Goal: Task Accomplishment & Management: Use online tool/utility

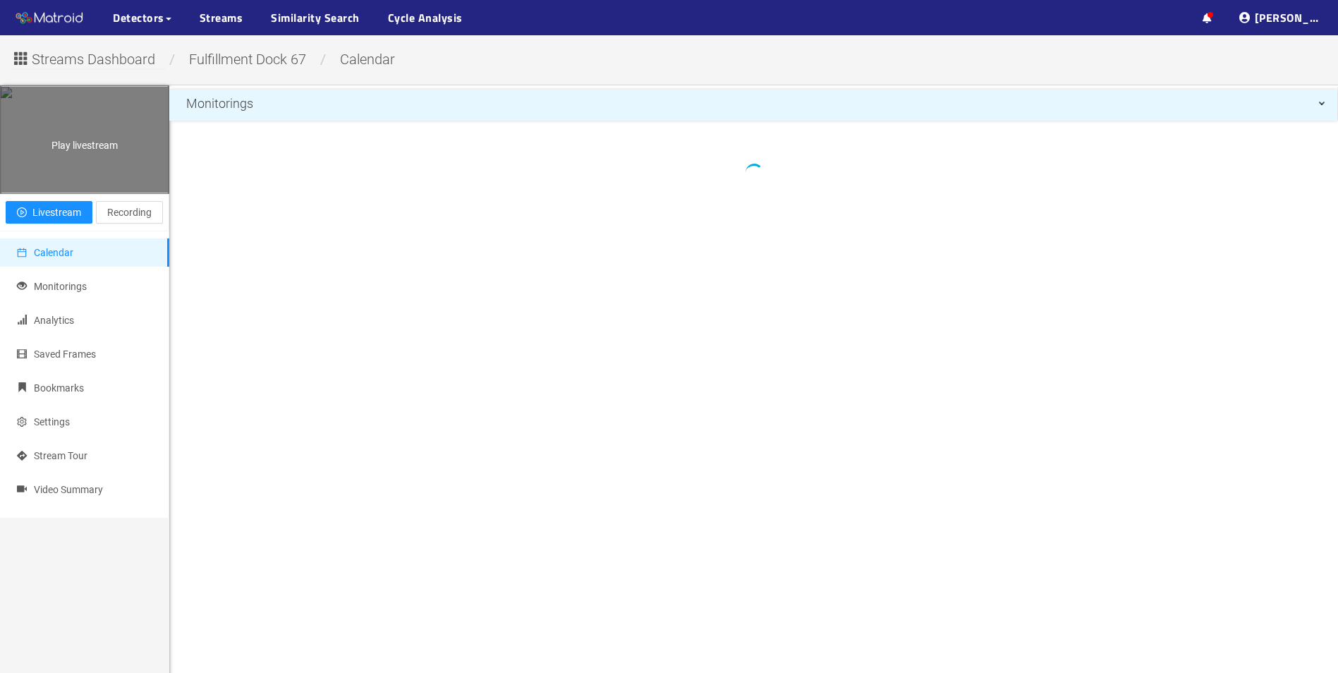
click at [85, 153] on div "Play livestream" at bounding box center [85, 140] width 168 height 106
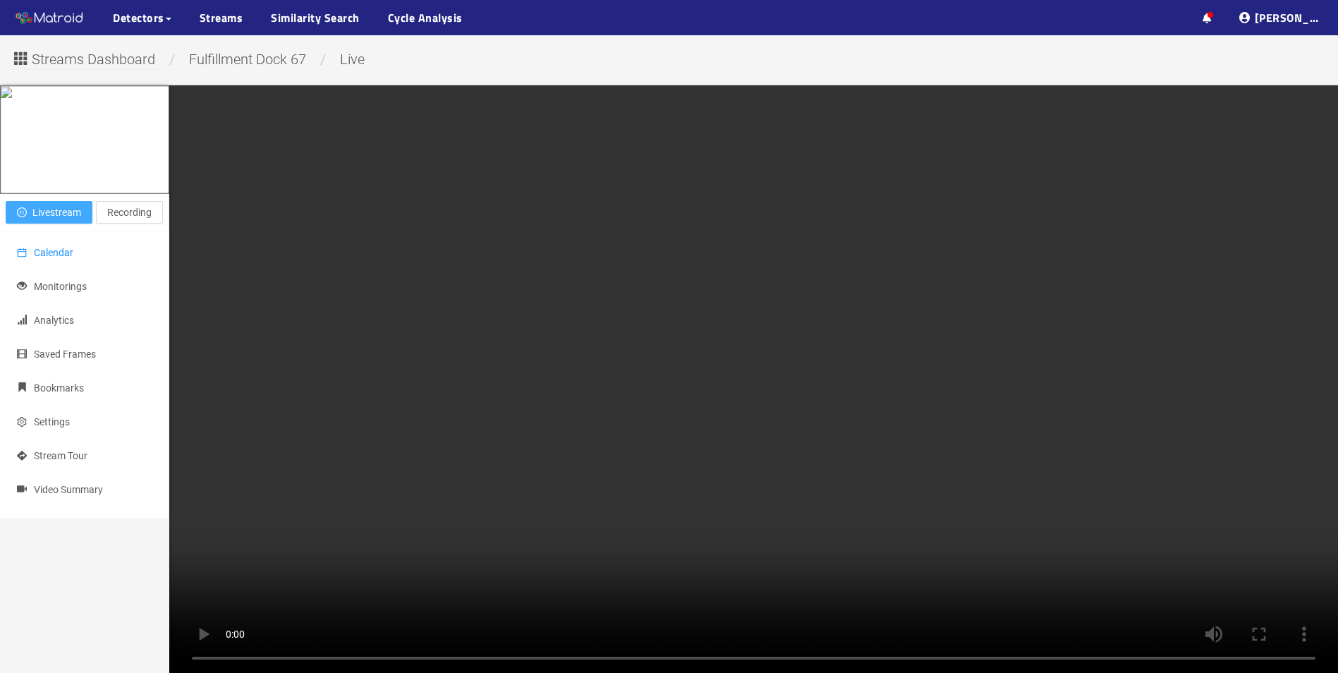
drag, startPoint x: 43, startPoint y: 231, endPoint x: 147, endPoint y: 274, distance: 112.0
click at [147, 274] on div "Close livestream Livestream Recording Calendar Monitorings Analytics Saved Fram…" at bounding box center [84, 421] width 169 height 673
click at [46, 258] on span "Calendar" at bounding box center [53, 252] width 39 height 11
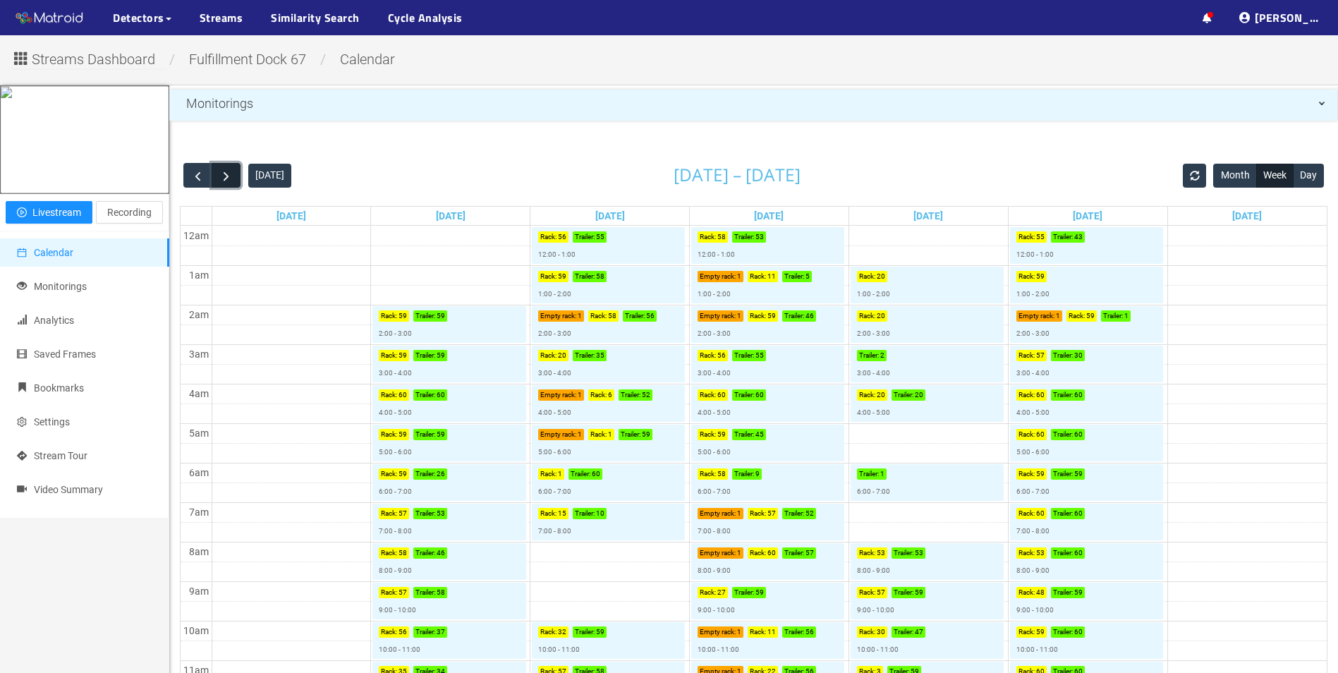
click at [224, 178] on span "button" at bounding box center [226, 176] width 15 height 15
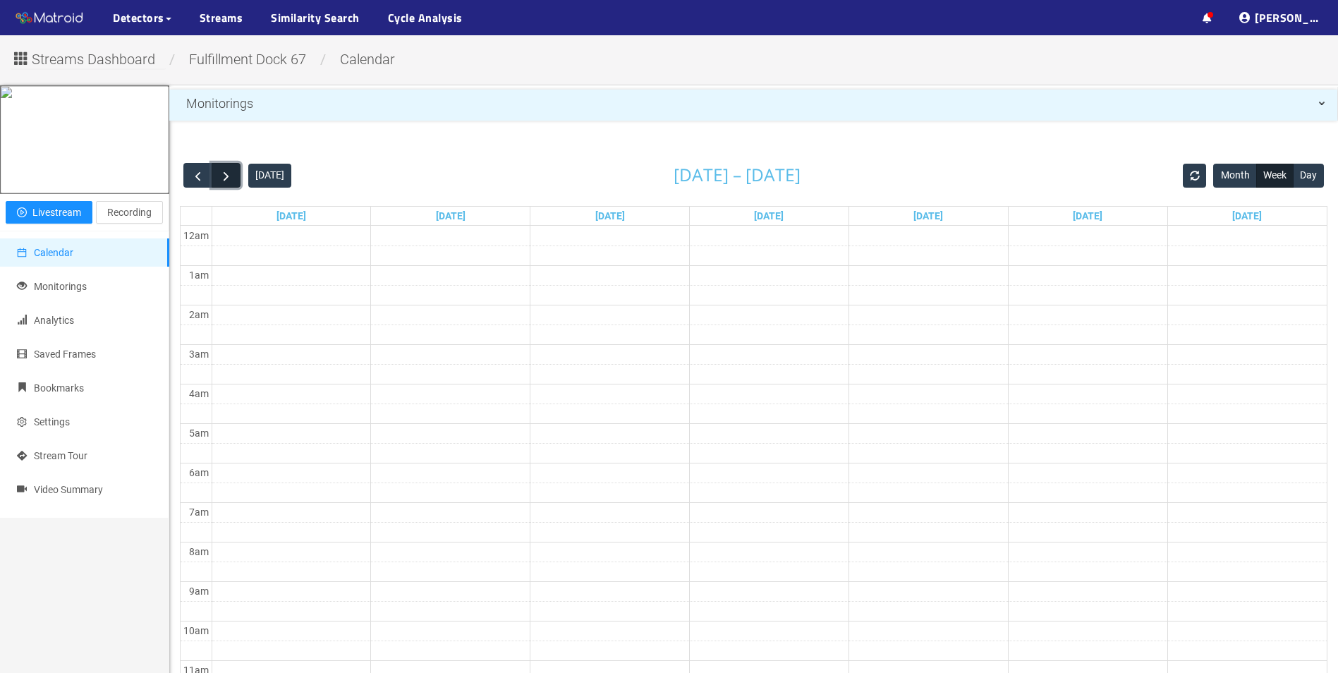
click at [224, 178] on span "button" at bounding box center [226, 176] width 15 height 15
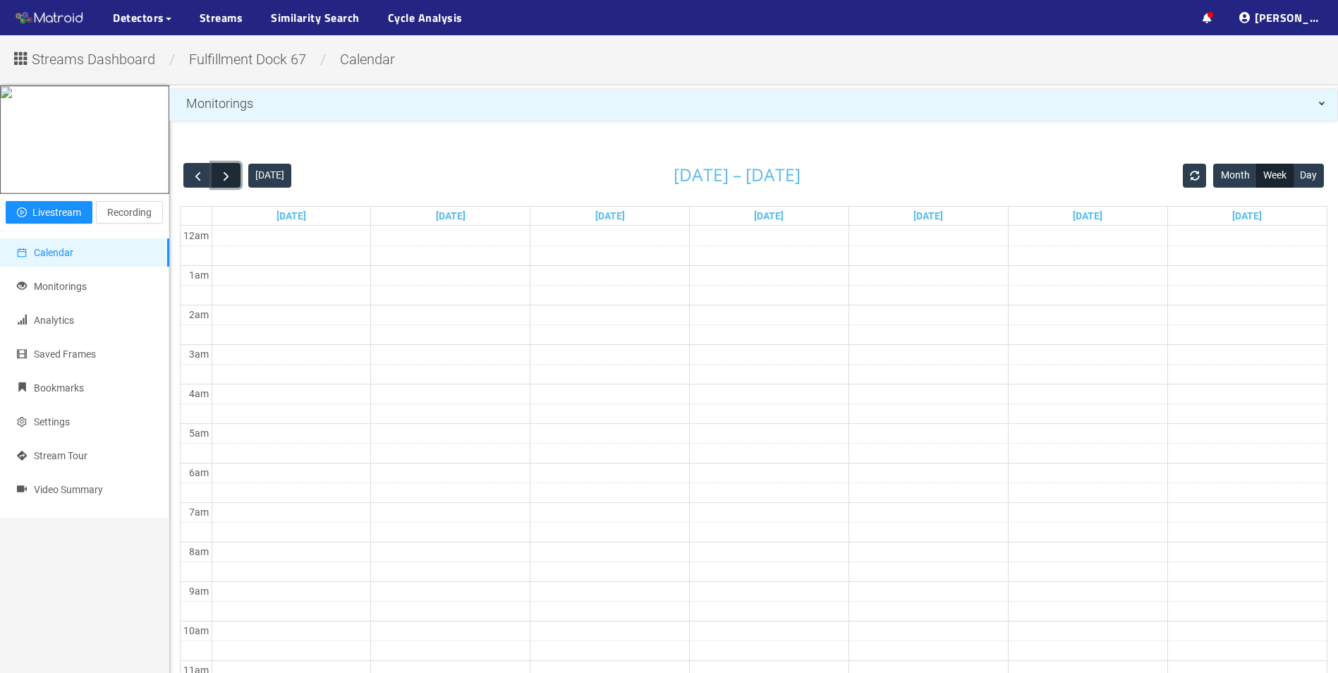
click at [224, 178] on span "button" at bounding box center [226, 176] width 15 height 15
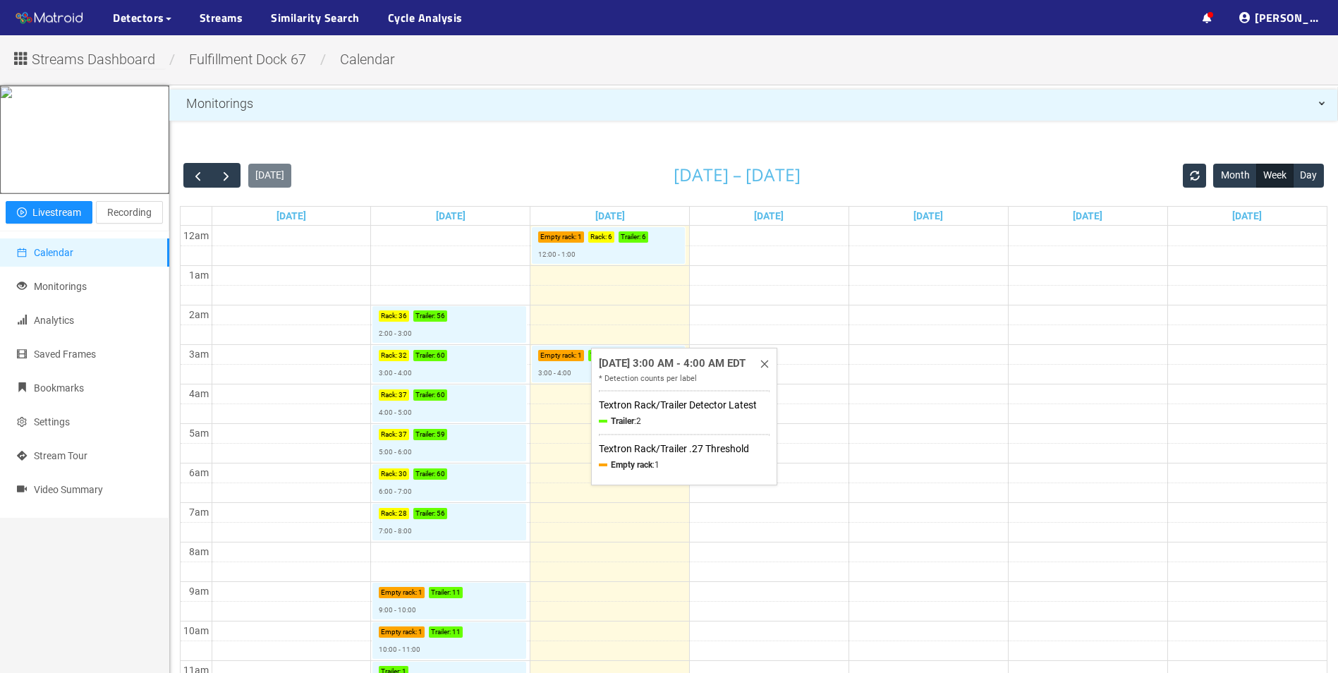
click at [628, 367] on div "[DATE] 3:00 AM - 4:00 AM EDT" at bounding box center [672, 363] width 147 height 17
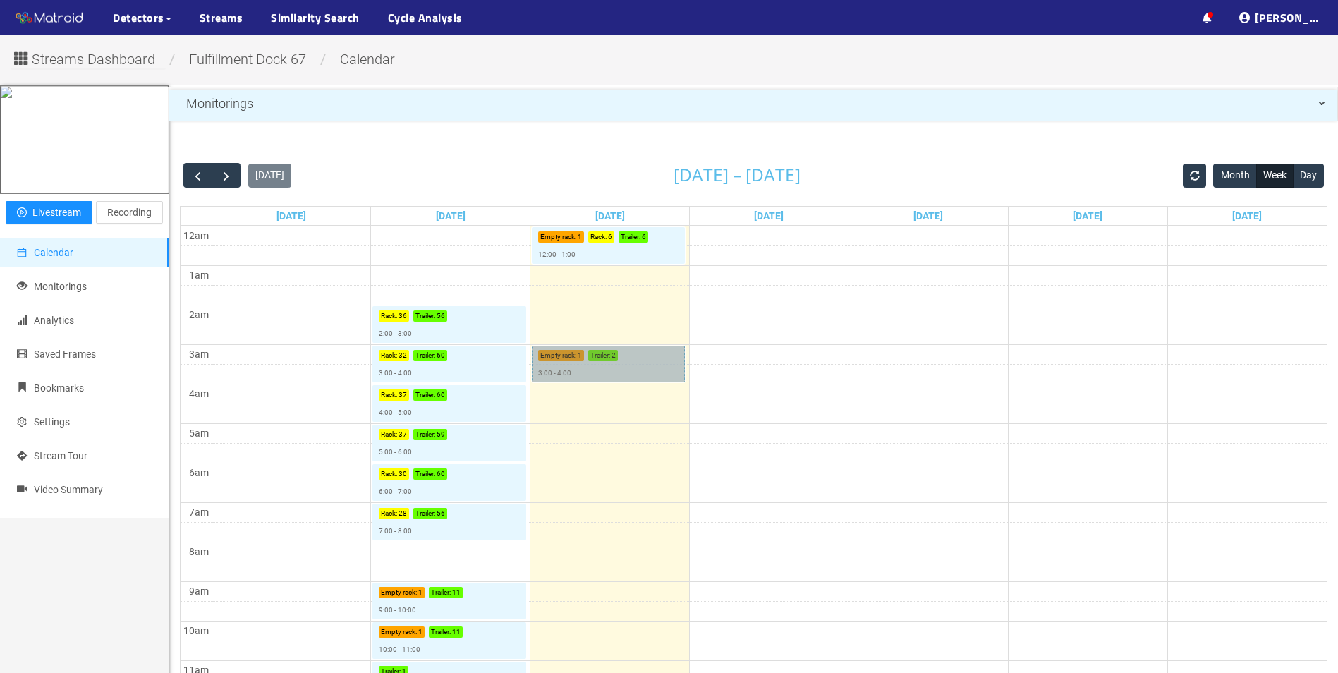
click at [567, 367] on link "Empty rack : 1 Trailer : 2 3:00 - 4:00" at bounding box center [608, 364] width 153 height 37
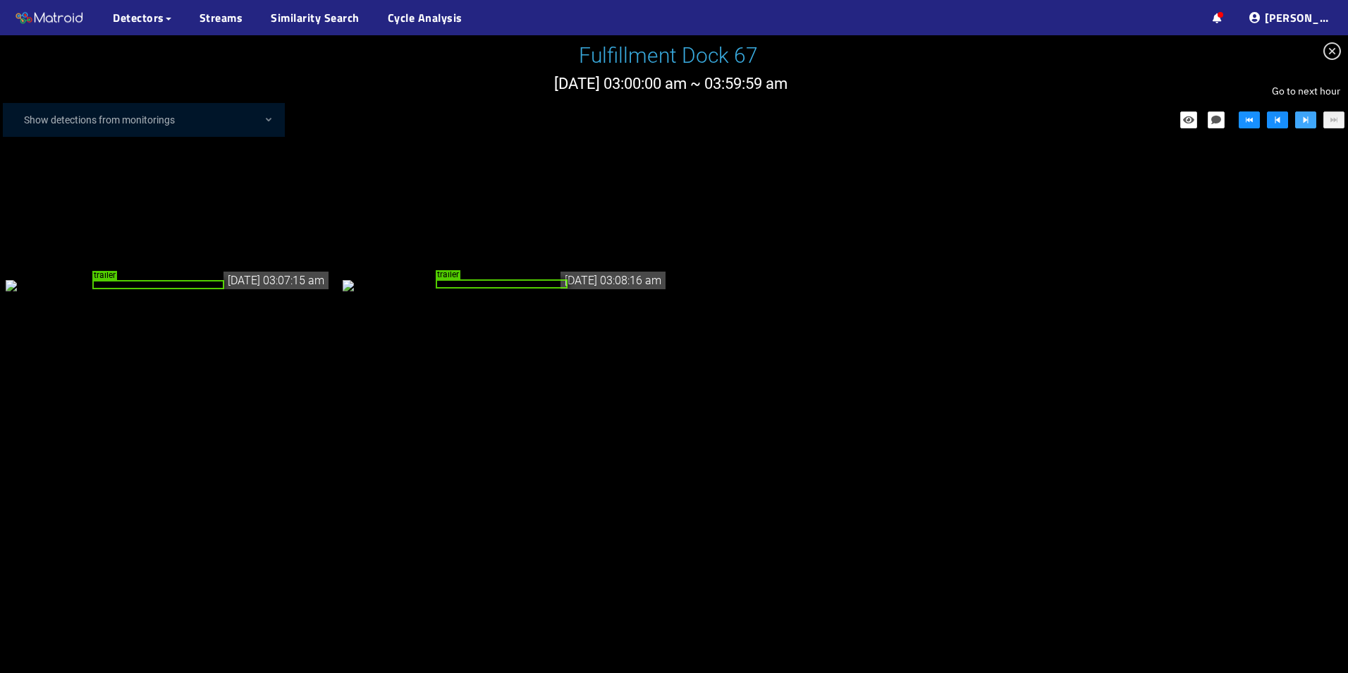
click at [1303, 123] on icon "step-forward" at bounding box center [1306, 120] width 10 height 10
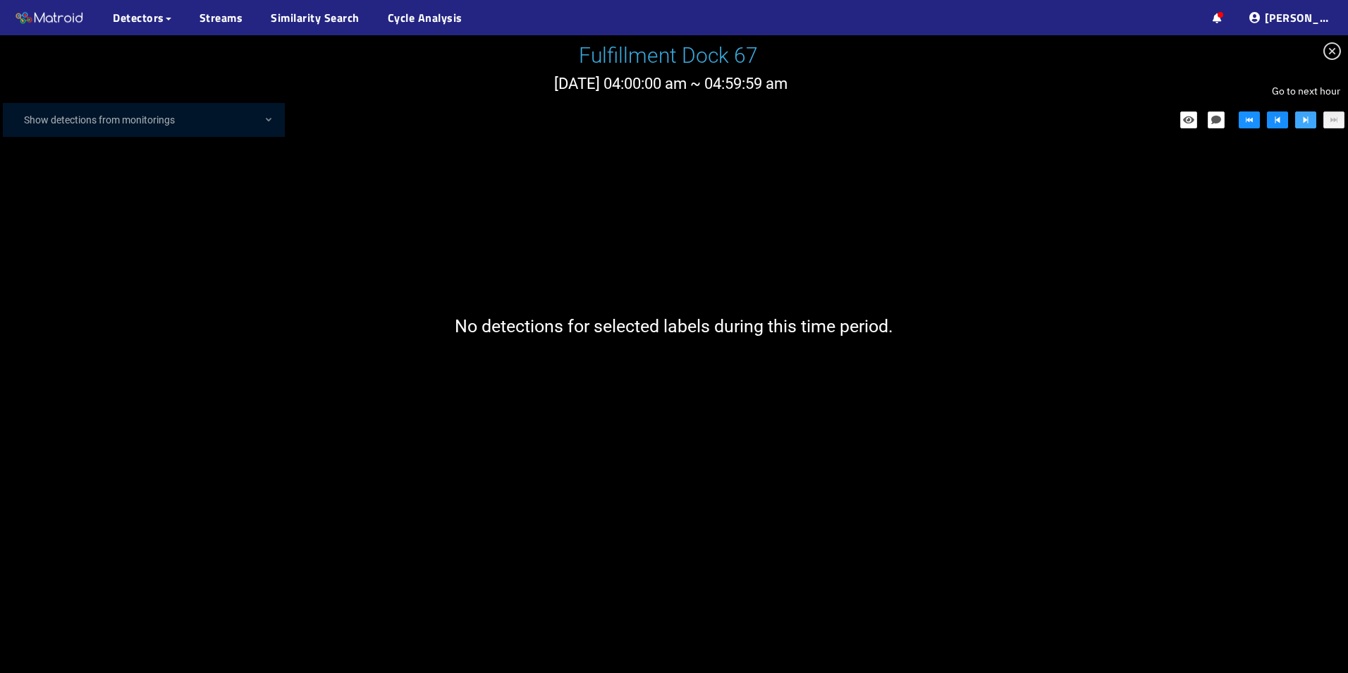
click at [1305, 123] on icon "step-forward" at bounding box center [1306, 120] width 10 height 10
click at [1332, 51] on icon "close-circle" at bounding box center [1333, 51] width 18 height 18
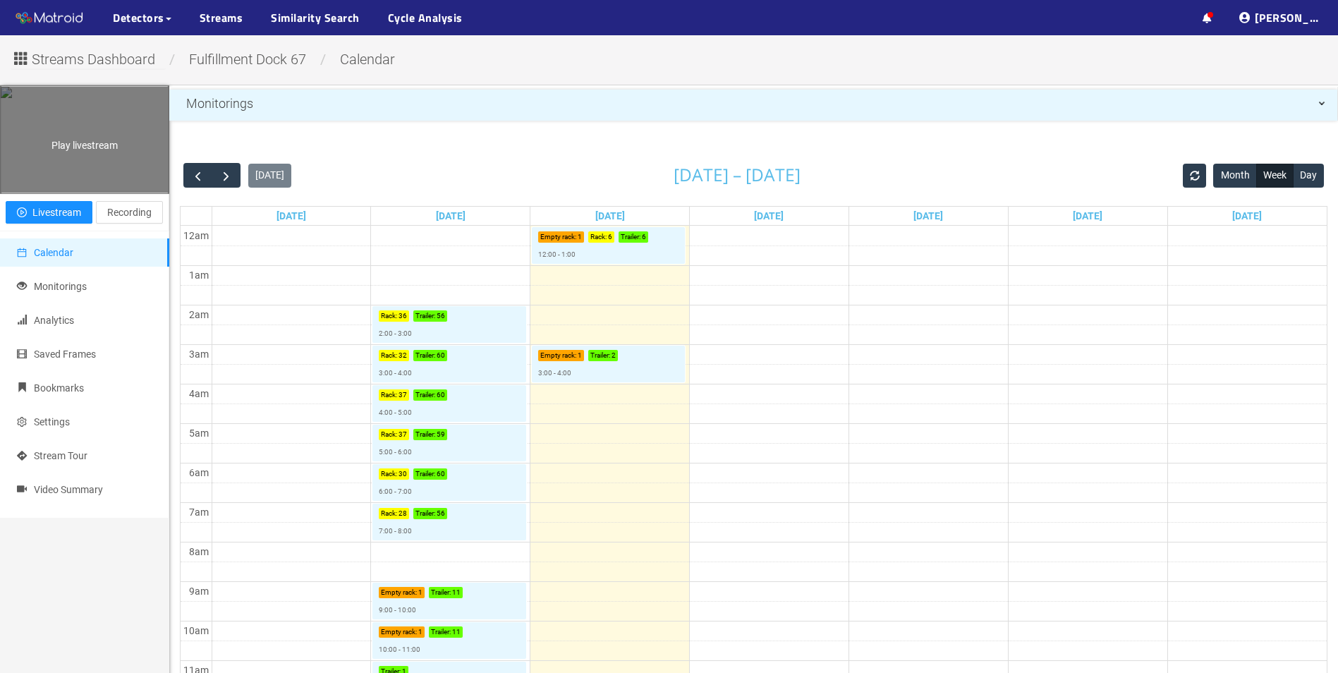
click at [99, 168] on div "Play livestream" at bounding box center [85, 140] width 168 height 106
